Goal: Task Accomplishment & Management: Manage account settings

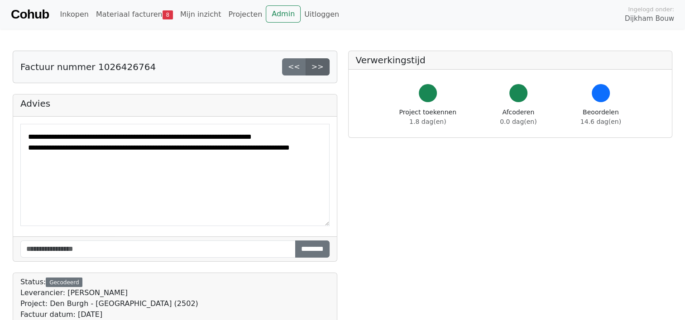
click at [322, 68] on link ">>" at bounding box center [317, 66] width 24 height 17
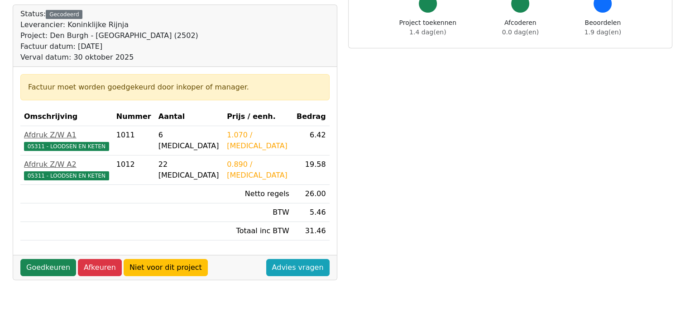
scroll to position [90, 0]
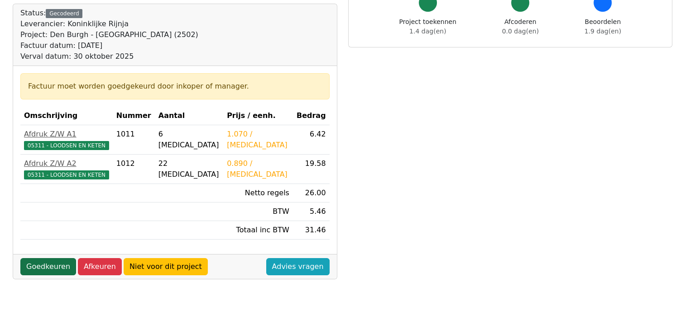
click at [42, 266] on link "Goedkeuren" at bounding box center [48, 266] width 56 height 17
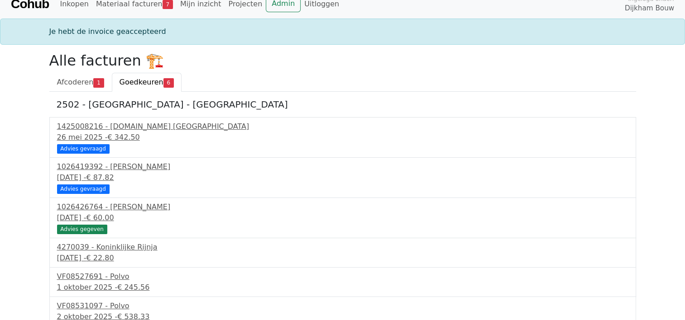
scroll to position [16, 0]
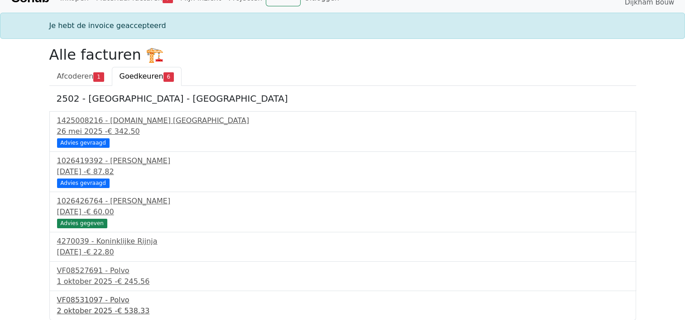
click at [78, 306] on div "2 oktober 2025 - € 538.33" at bounding box center [342, 311] width 571 height 11
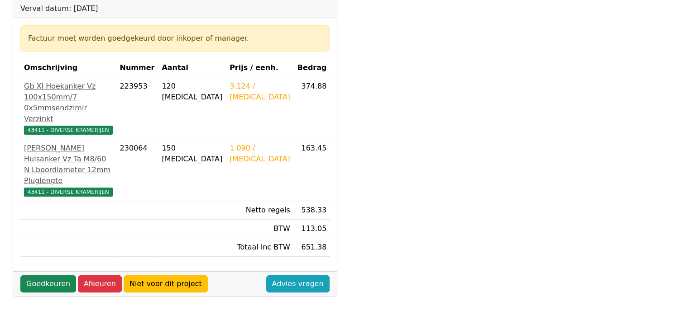
scroll to position [181, 0]
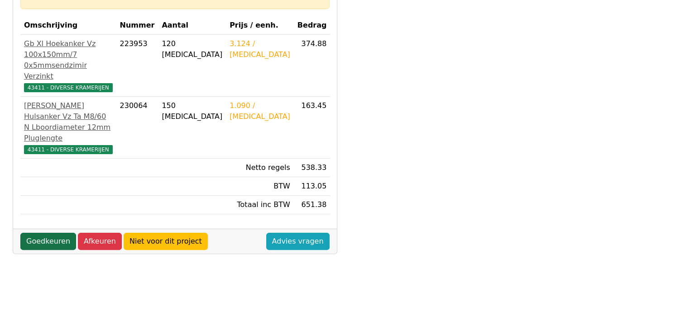
click at [42, 233] on link "Goedkeuren" at bounding box center [48, 241] width 56 height 17
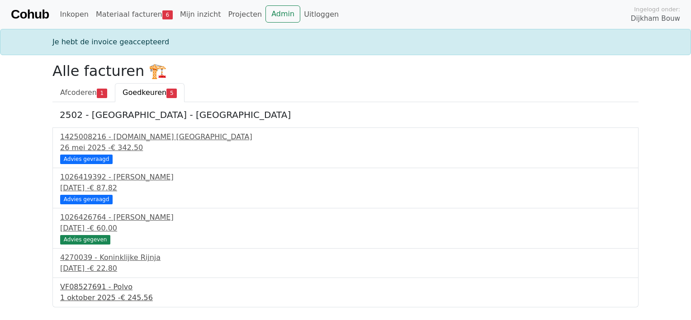
click at [92, 289] on div "VF08527691 - Polvo" at bounding box center [345, 287] width 571 height 11
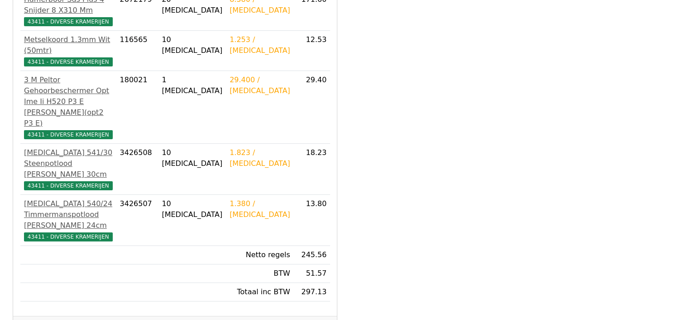
scroll to position [226, 0]
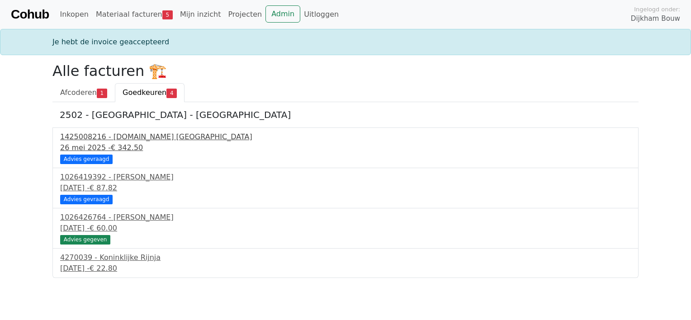
click at [129, 137] on div "1425008216 - [DOMAIN_NAME] [GEOGRAPHIC_DATA]" at bounding box center [345, 137] width 571 height 11
